Goal: Register for event/course

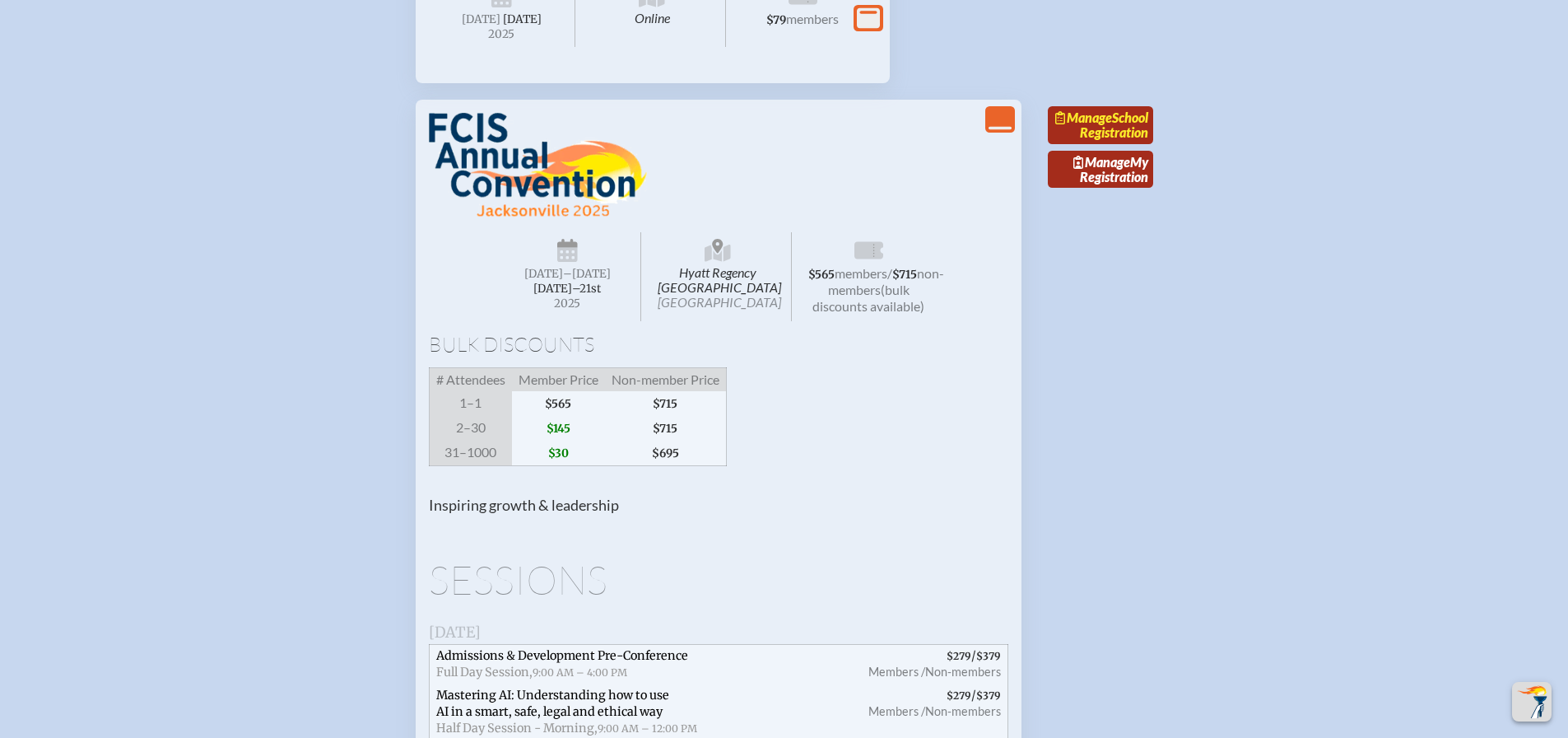
scroll to position [1400, 0]
click at [1129, 144] on link "Manage School Registration" at bounding box center [1101, 126] width 105 height 38
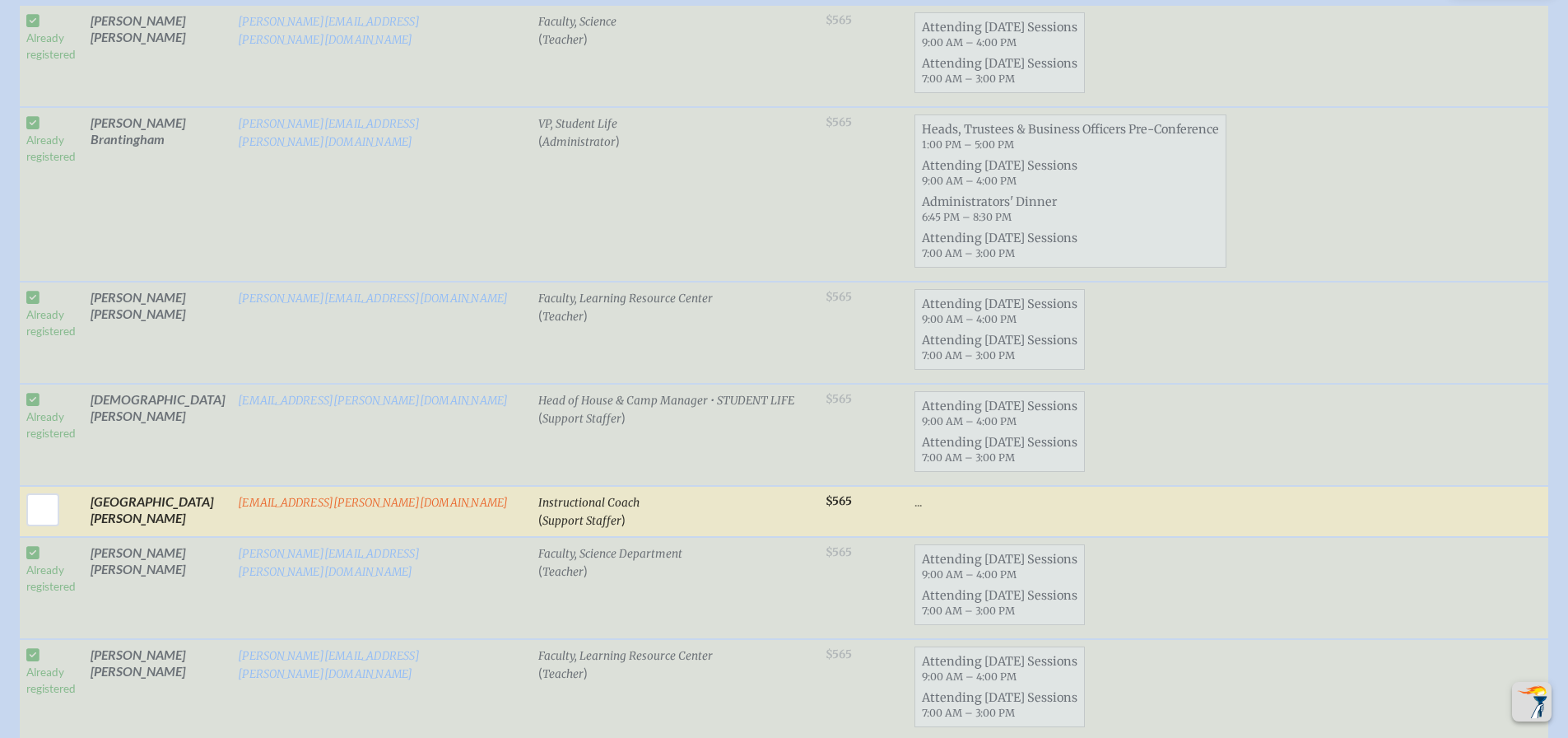
scroll to position [906, 0]
click at [95, 45] on td "Mary Beiler" at bounding box center [157, 55] width 147 height 102
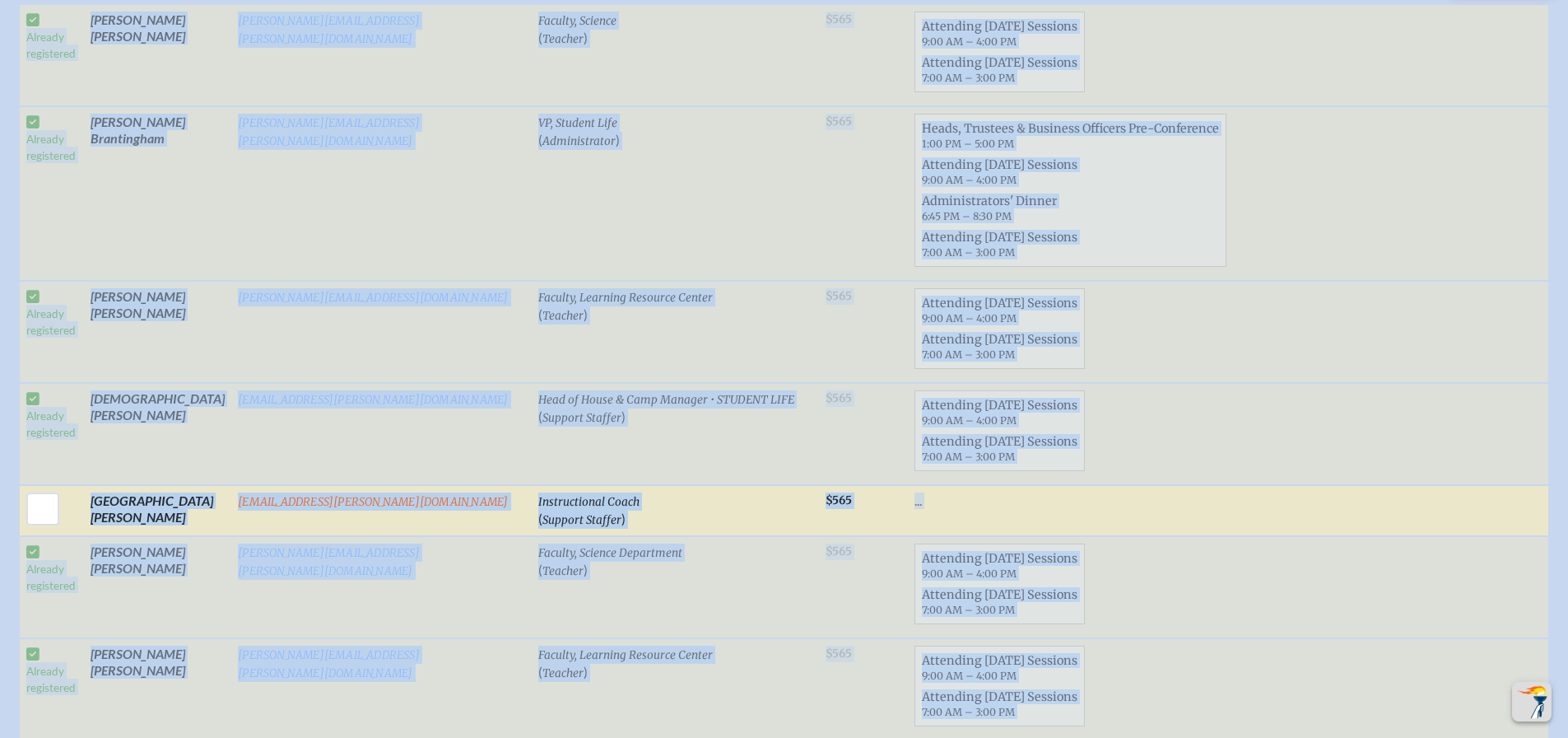
copy div "Back Main Site Main Site Toggle to Dark Mode Log out Log out Ali Whitcombe ali.…"
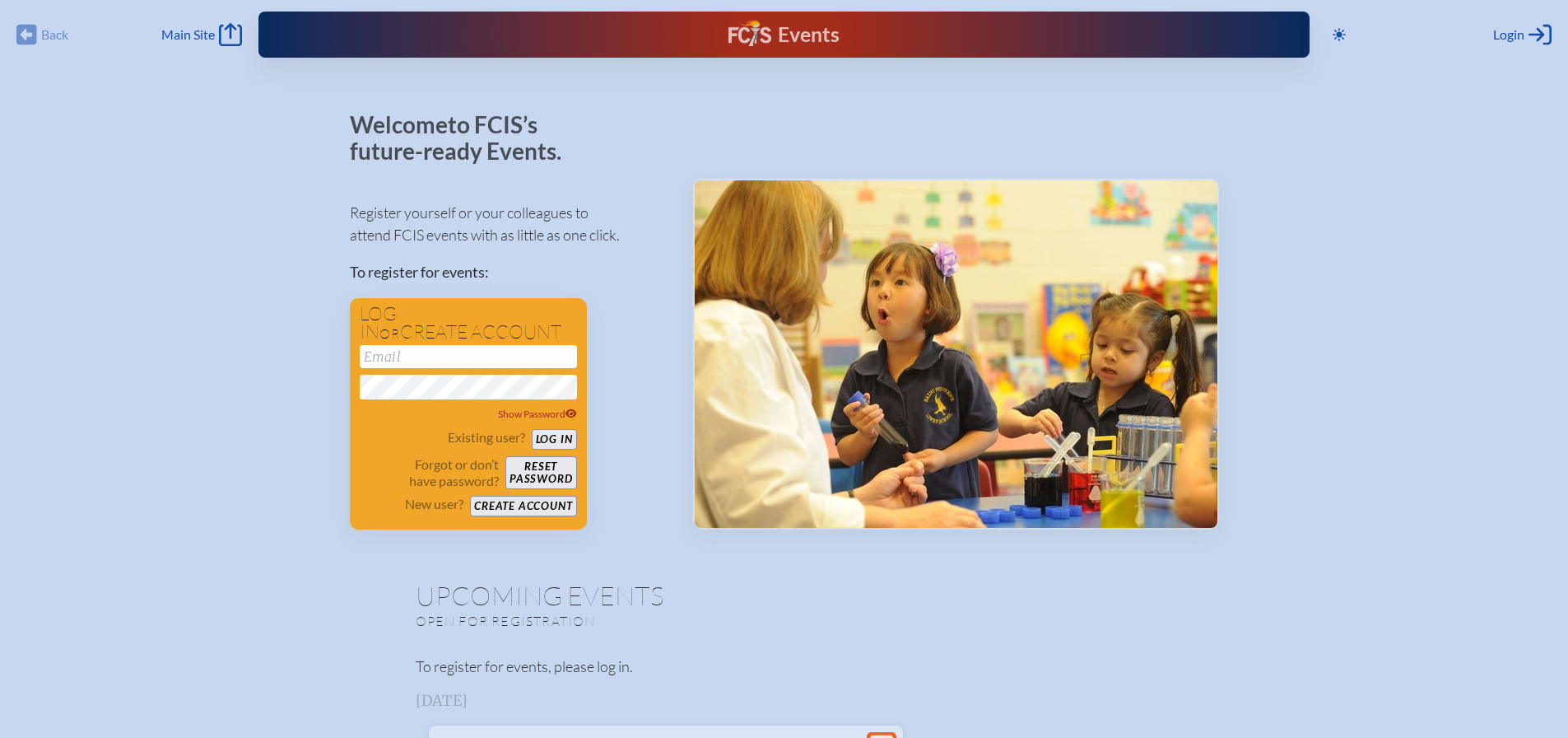
type input "ali.whitcombe@imgacademy.com"
